Goal: Information Seeking & Learning: Learn about a topic

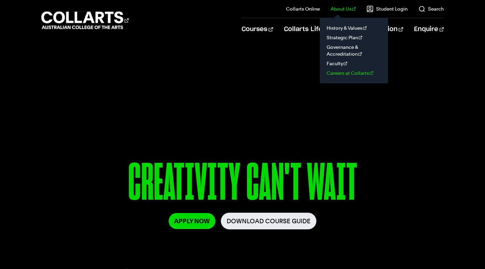
click at [344, 73] on link "Careers at Collarts" at bounding box center [354, 73] width 57 height 10
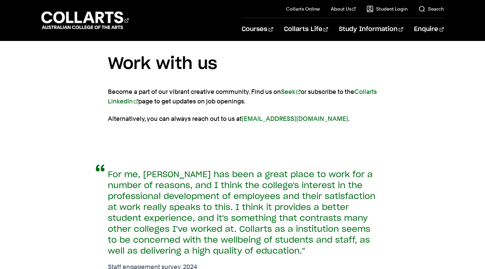
scroll to position [510, 0]
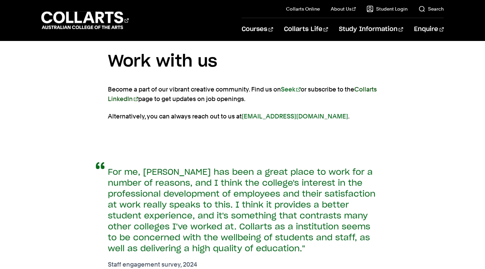
click at [152, 98] on link "Collarts LinkedIn" at bounding box center [242, 94] width 269 height 17
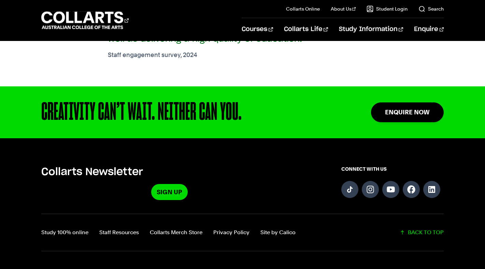
scroll to position [722, 0]
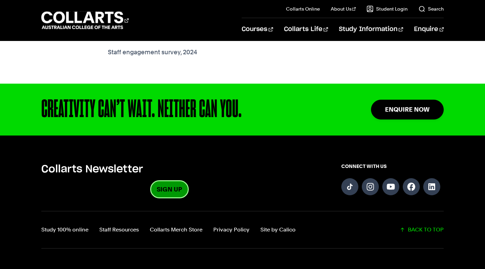
click at [169, 187] on link "Sign Up" at bounding box center [169, 189] width 37 height 16
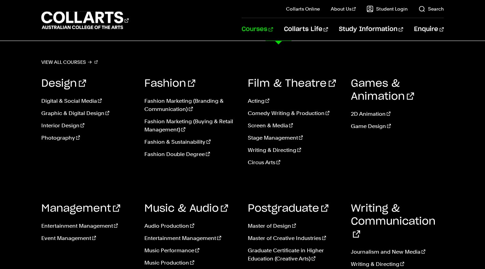
scroll to position [825, 0]
click at [81, 60] on link "View all courses" at bounding box center [69, 62] width 57 height 10
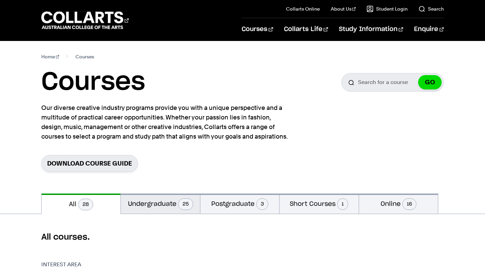
click at [157, 204] on button "Undergraduate 25" at bounding box center [160, 204] width 79 height 20
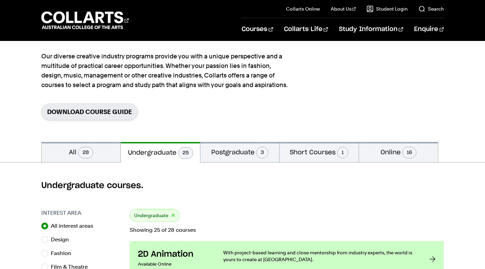
scroll to position [50, 0]
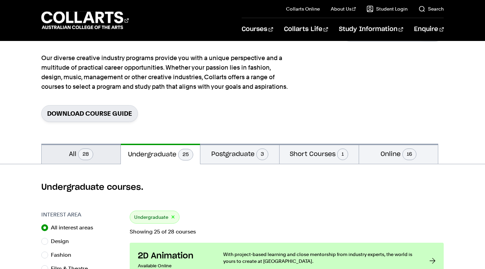
click at [71, 154] on button "All 28" at bounding box center [81, 154] width 79 height 20
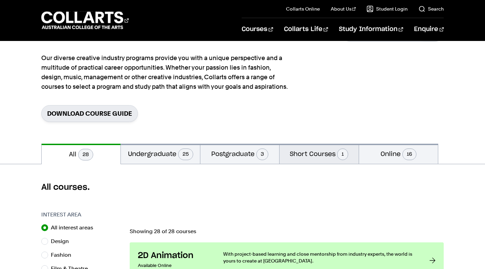
click at [323, 150] on button "Short Courses 1" at bounding box center [319, 154] width 79 height 20
